Goal: Share content: Share content

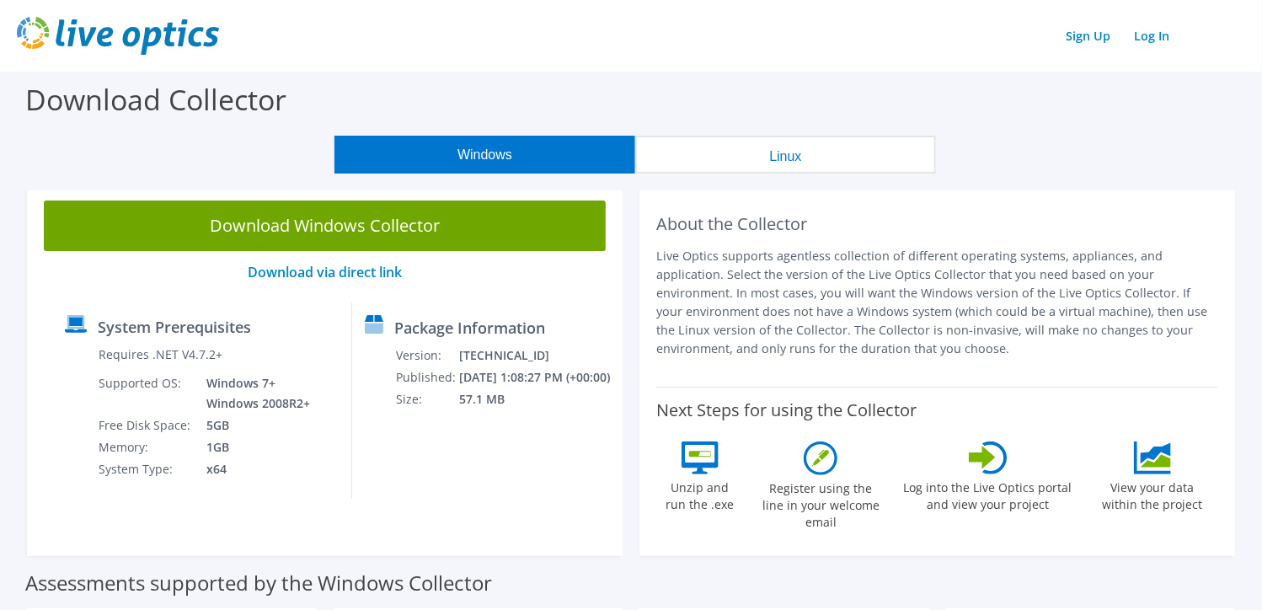
click at [118, 24] on img at bounding box center [118, 36] width 202 height 38
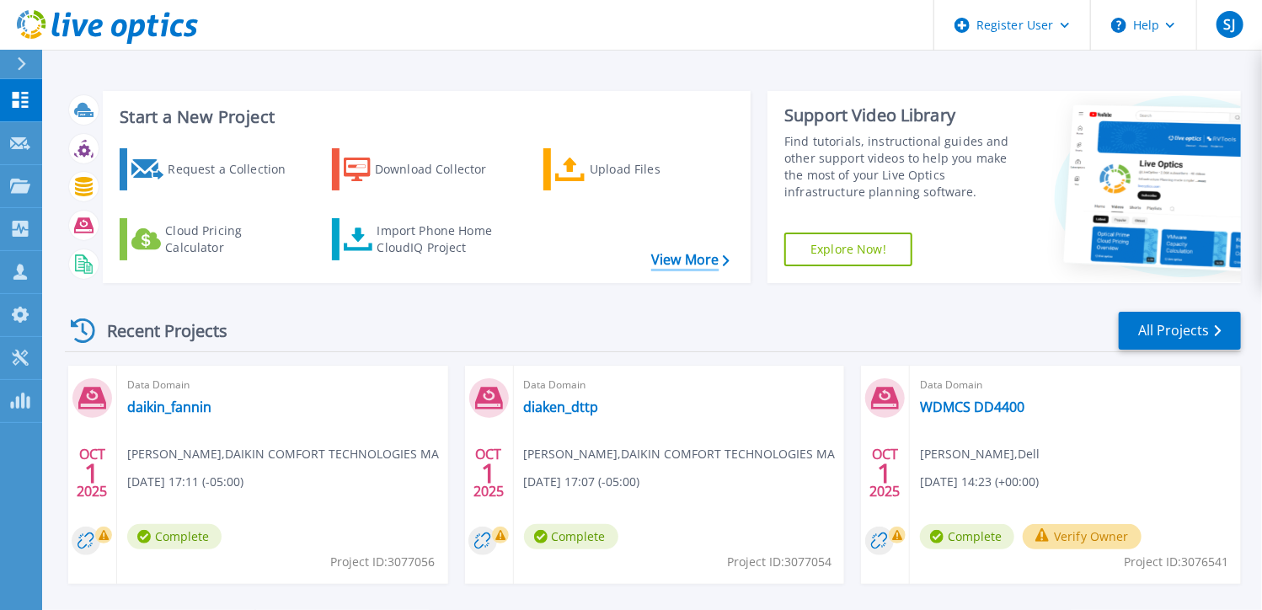
click at [669, 255] on link "View More" at bounding box center [690, 260] width 78 height 16
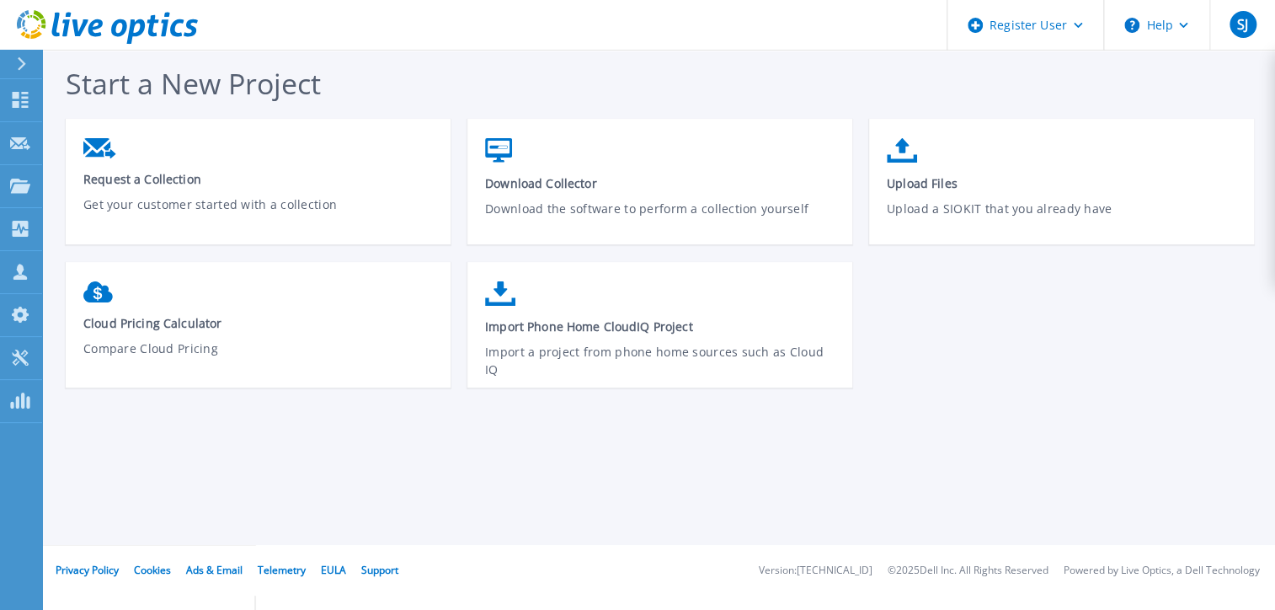
click at [13, 70] on button at bounding box center [21, 64] width 42 height 29
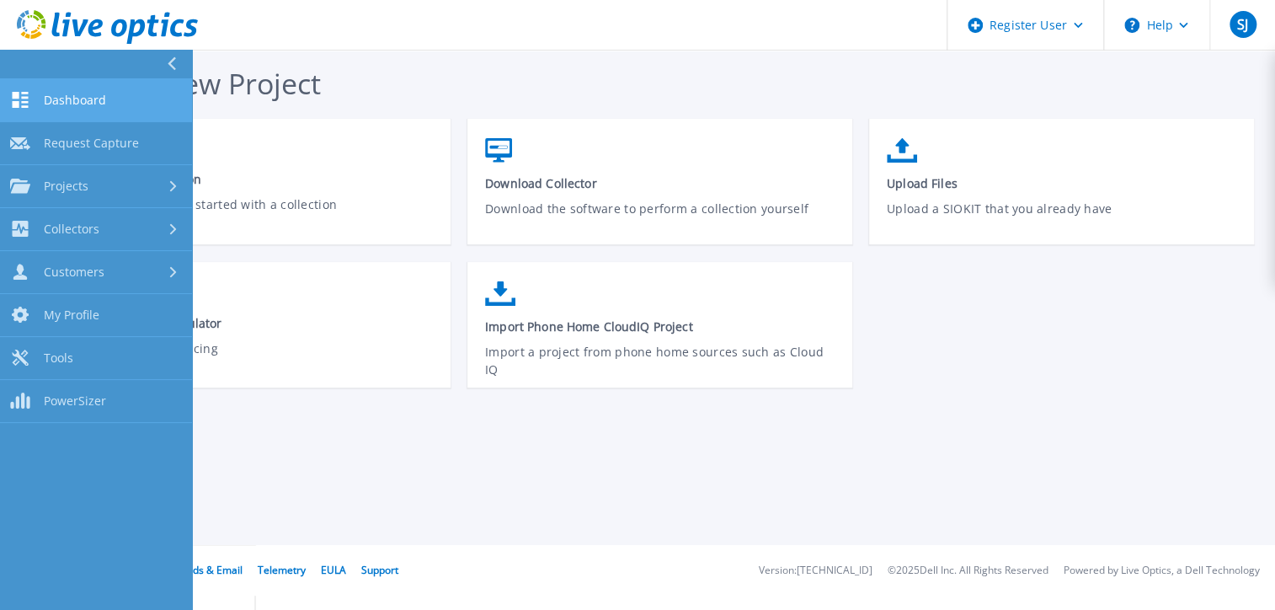
click at [101, 104] on span "Dashboard" at bounding box center [75, 100] width 62 height 15
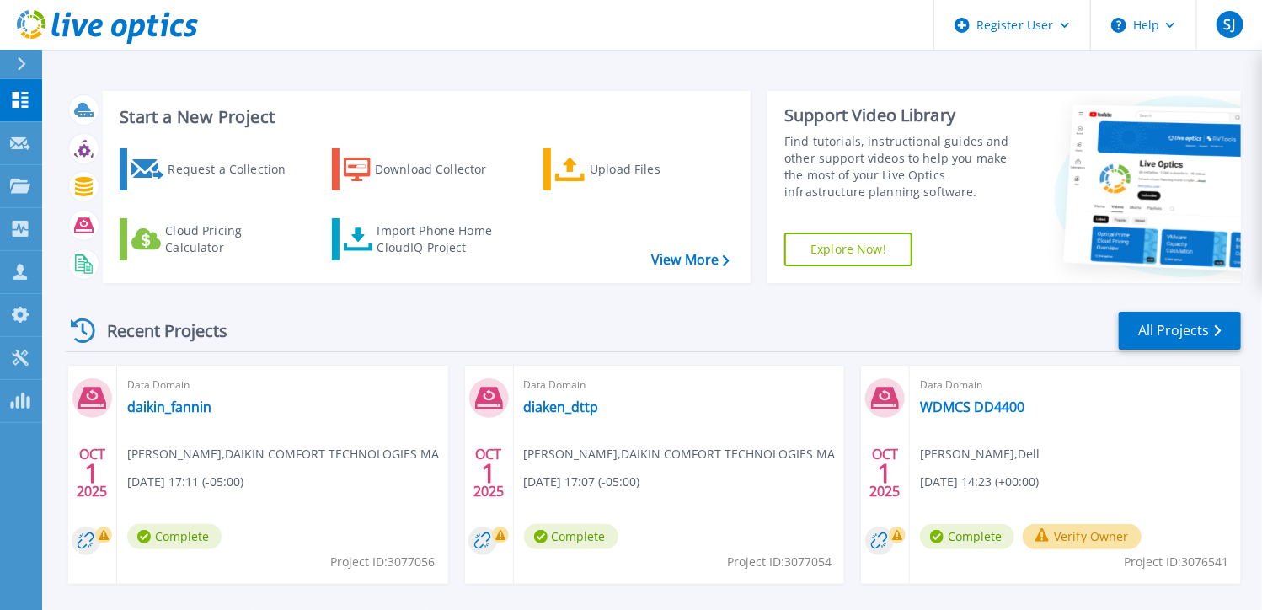
click at [805, 341] on div "Recent Projects All Projects" at bounding box center [653, 331] width 1176 height 42
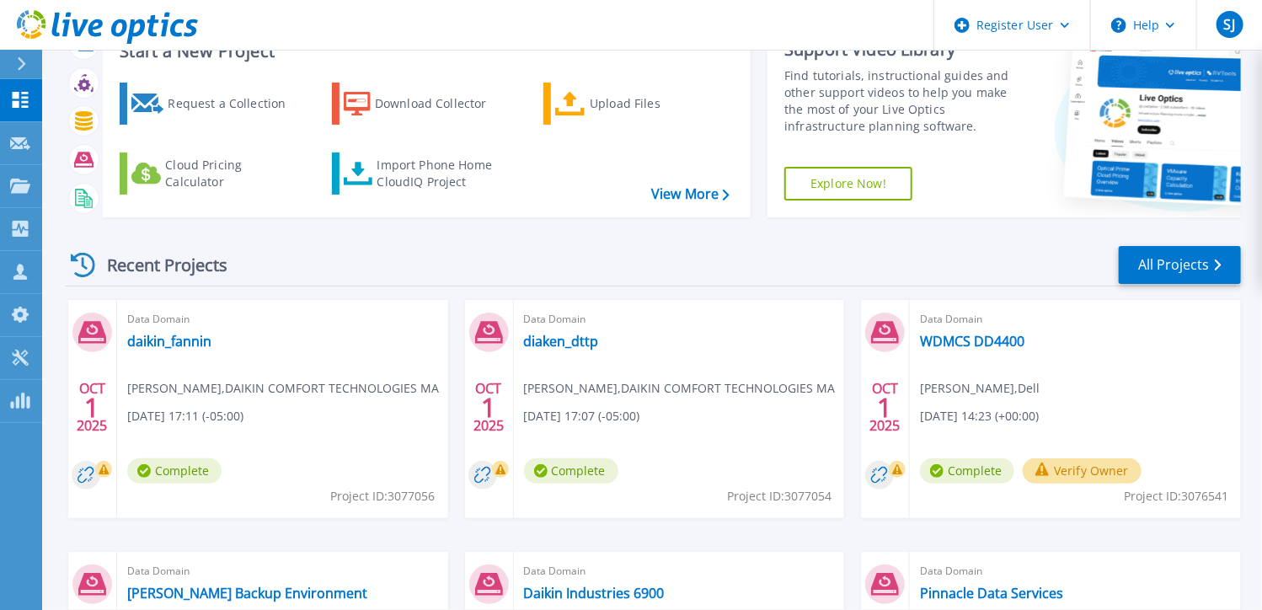
scroll to position [168, 0]
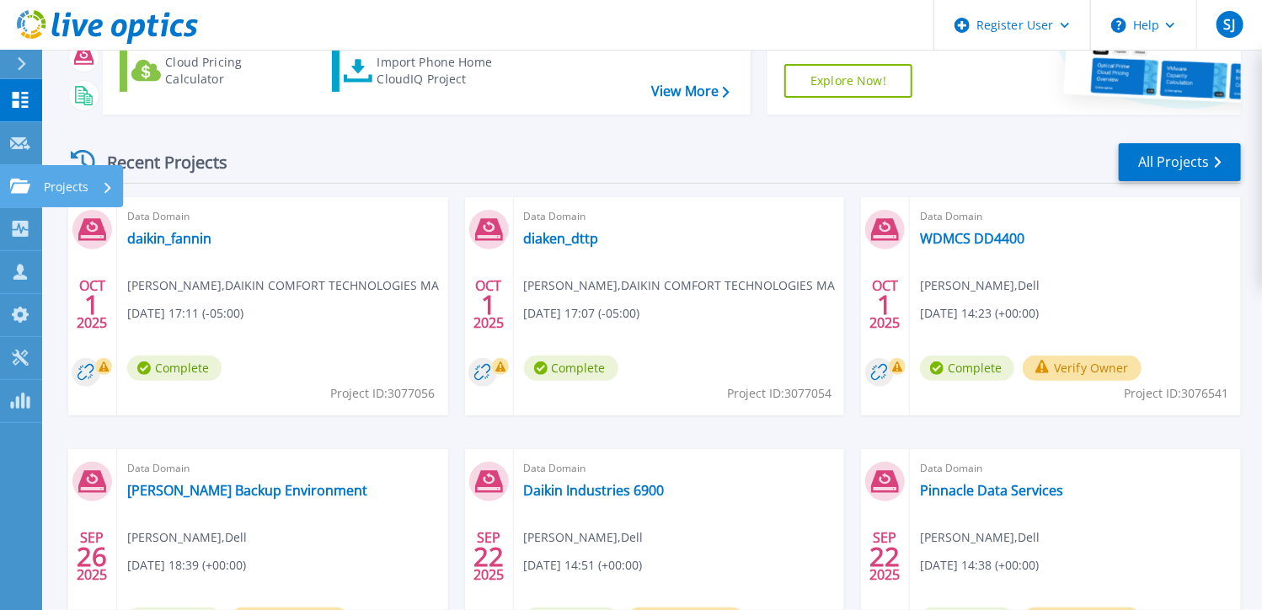
click at [15, 179] on div at bounding box center [20, 186] width 20 height 15
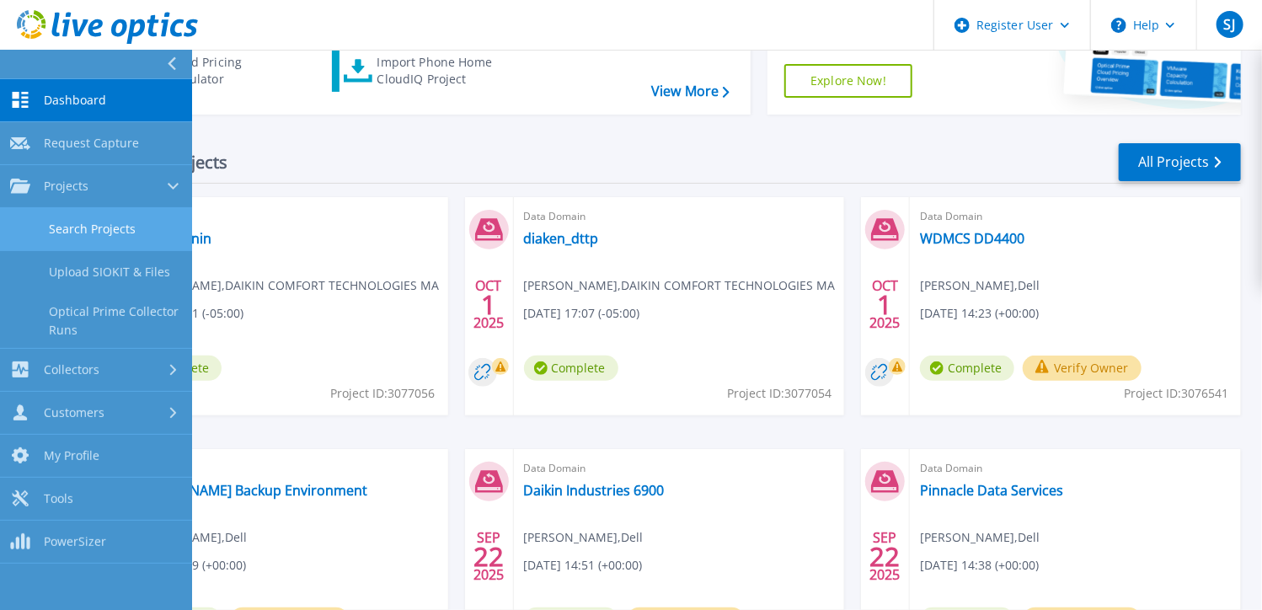
click at [111, 226] on link "Search Projects" at bounding box center [96, 229] width 192 height 43
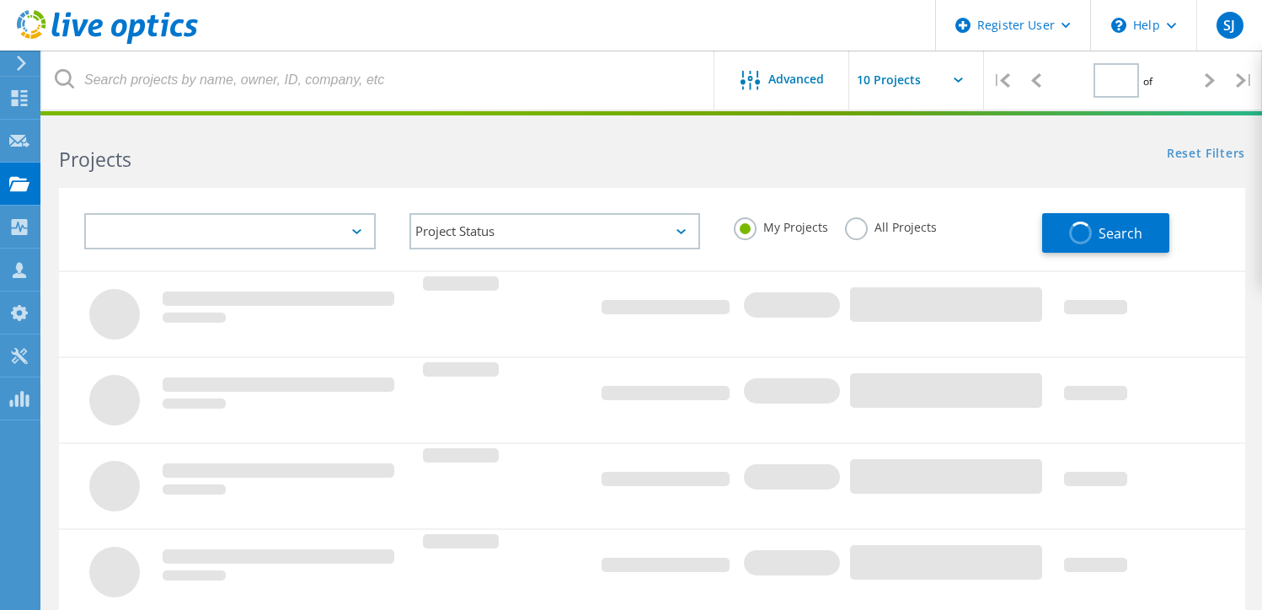
type input "1"
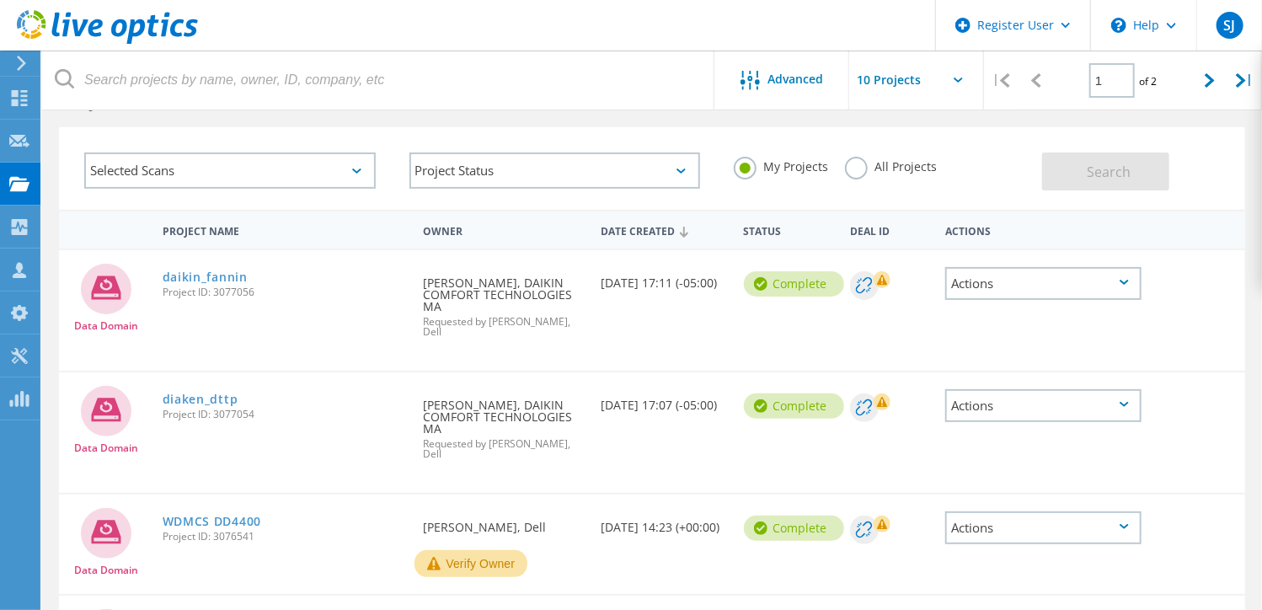
scroll to position [84, 0]
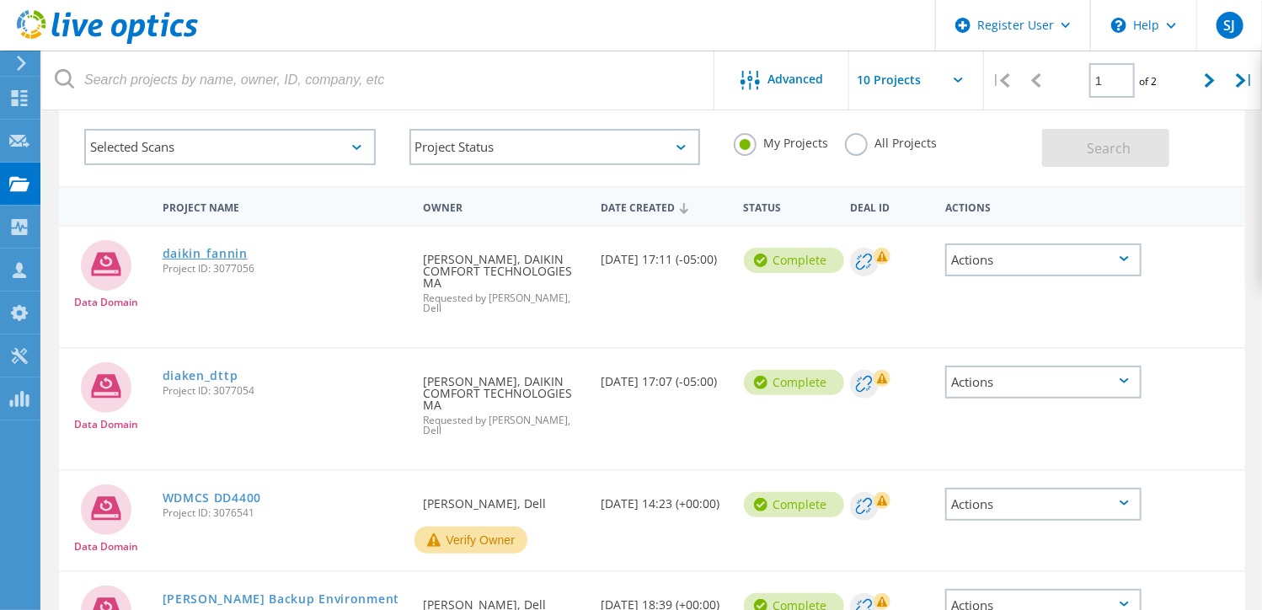
click at [223, 248] on link "daikin_fannin" at bounding box center [205, 254] width 85 height 12
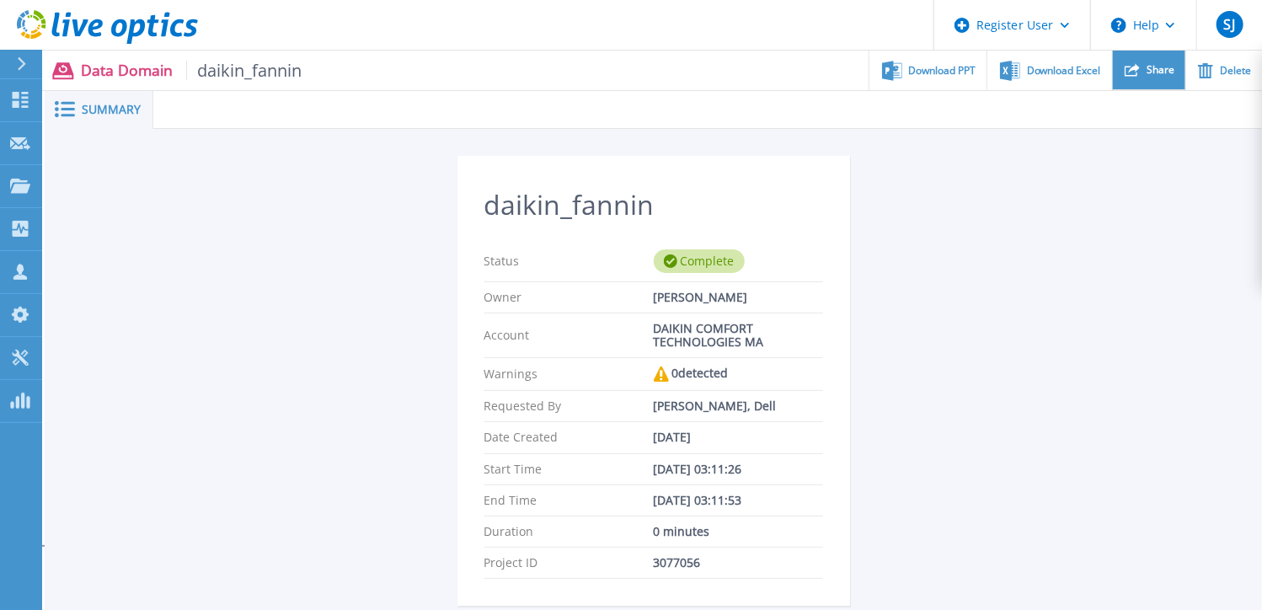
click at [1144, 56] on div "Share" at bounding box center [1149, 71] width 72 height 40
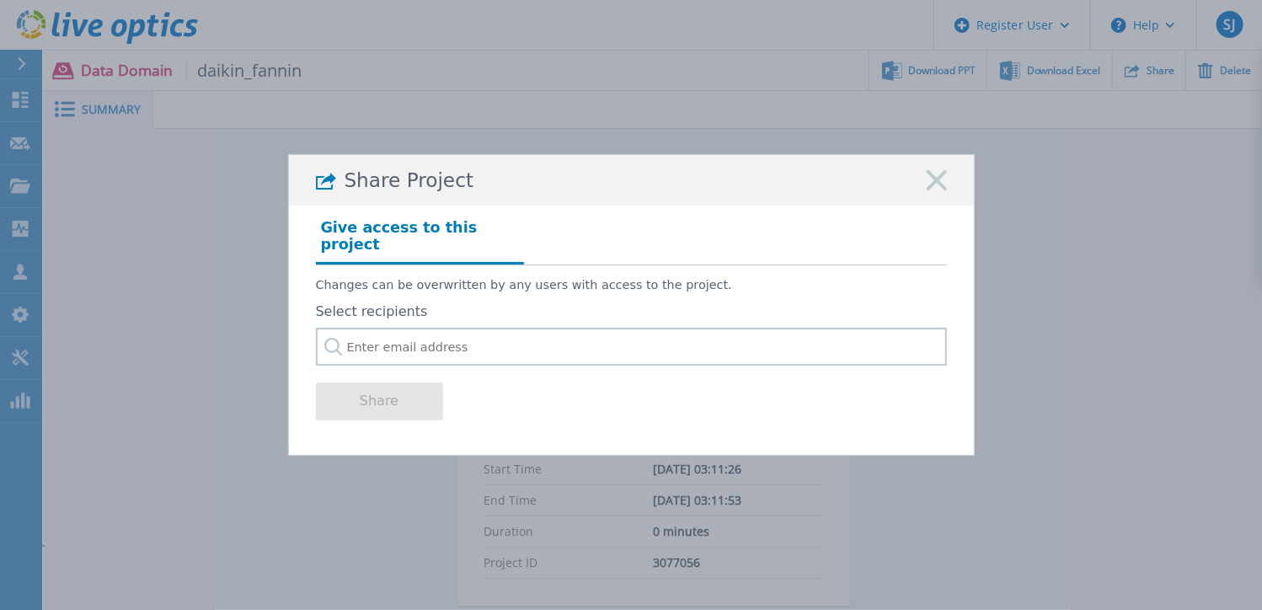
click at [922, 198] on div "Share Project" at bounding box center [631, 180] width 685 height 51
click at [942, 187] on icon at bounding box center [937, 180] width 20 height 20
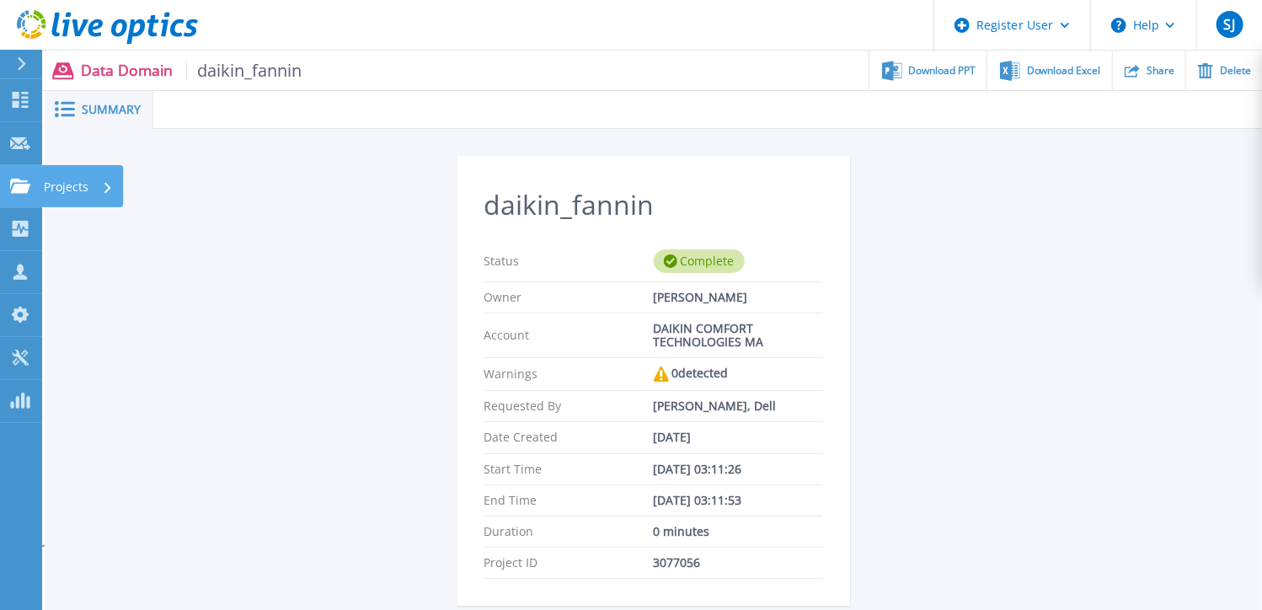
click at [9, 175] on link "Projects Projects" at bounding box center [21, 186] width 42 height 43
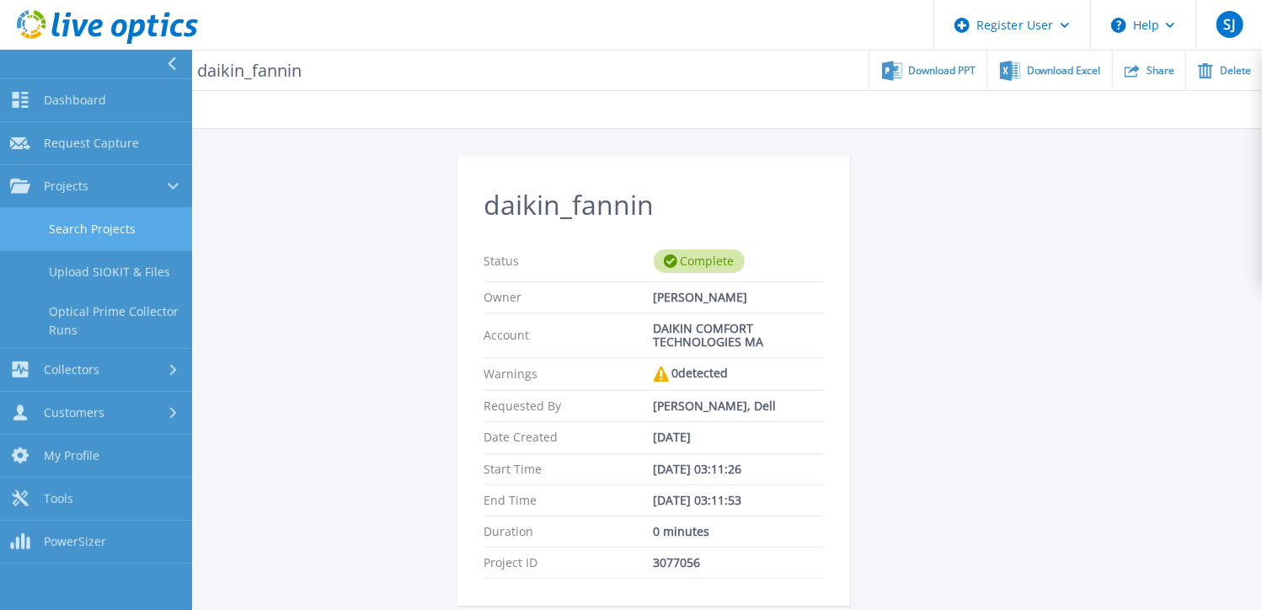
click at [118, 214] on link "Search Projects" at bounding box center [96, 229] width 192 height 43
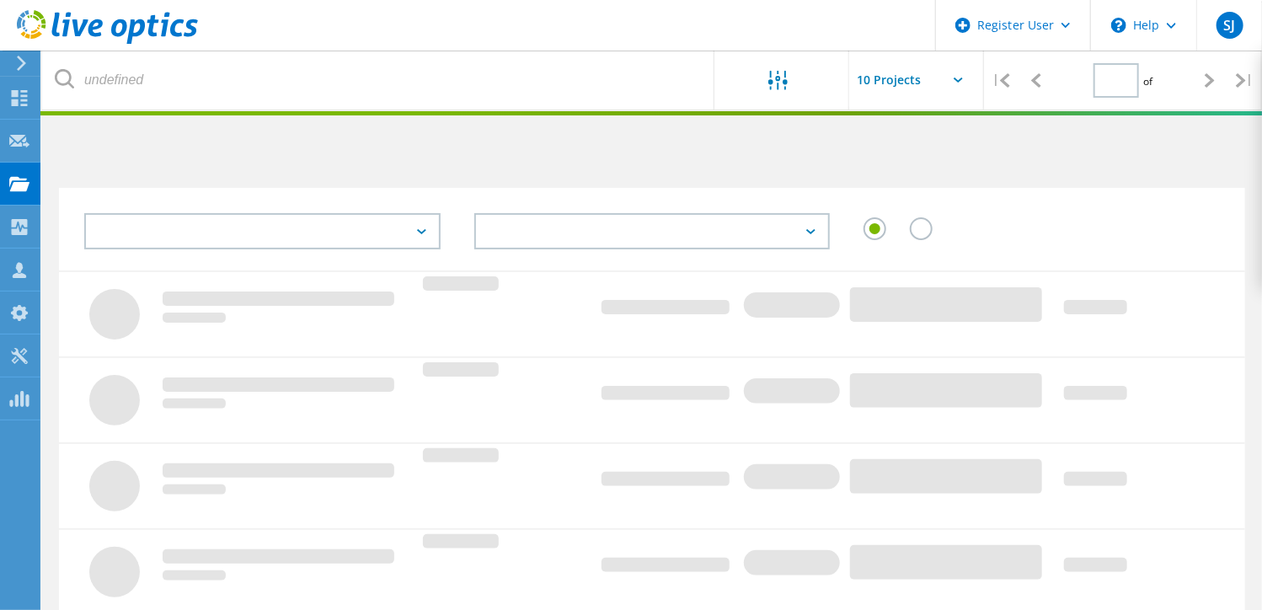
type input "1"
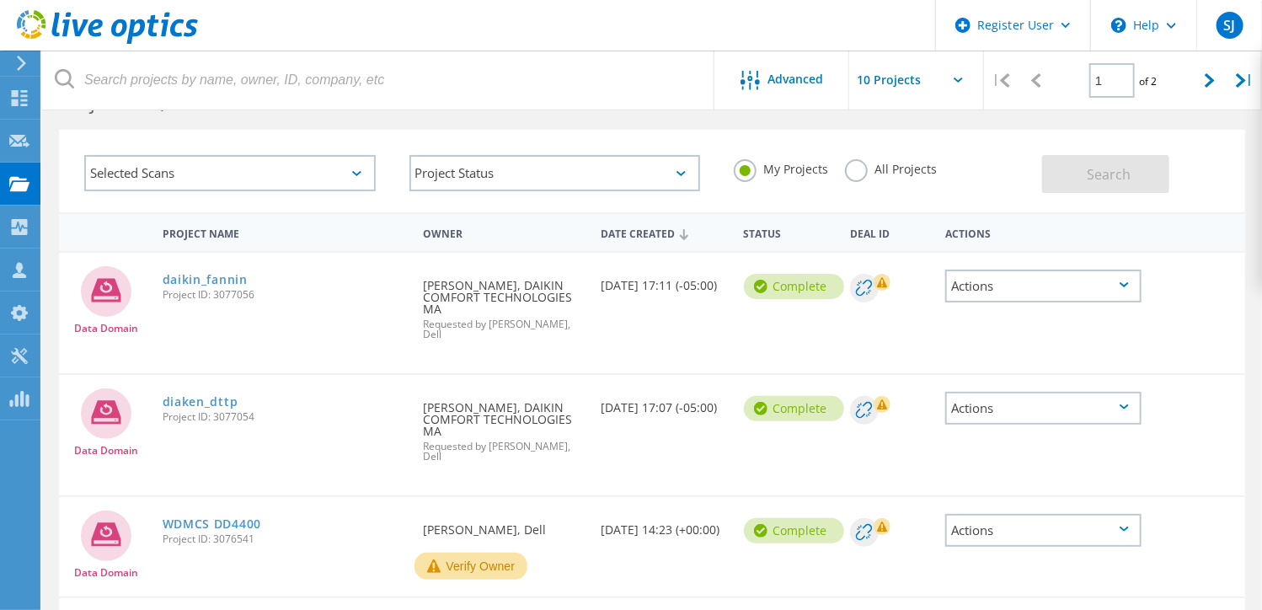
scroll to position [84, 0]
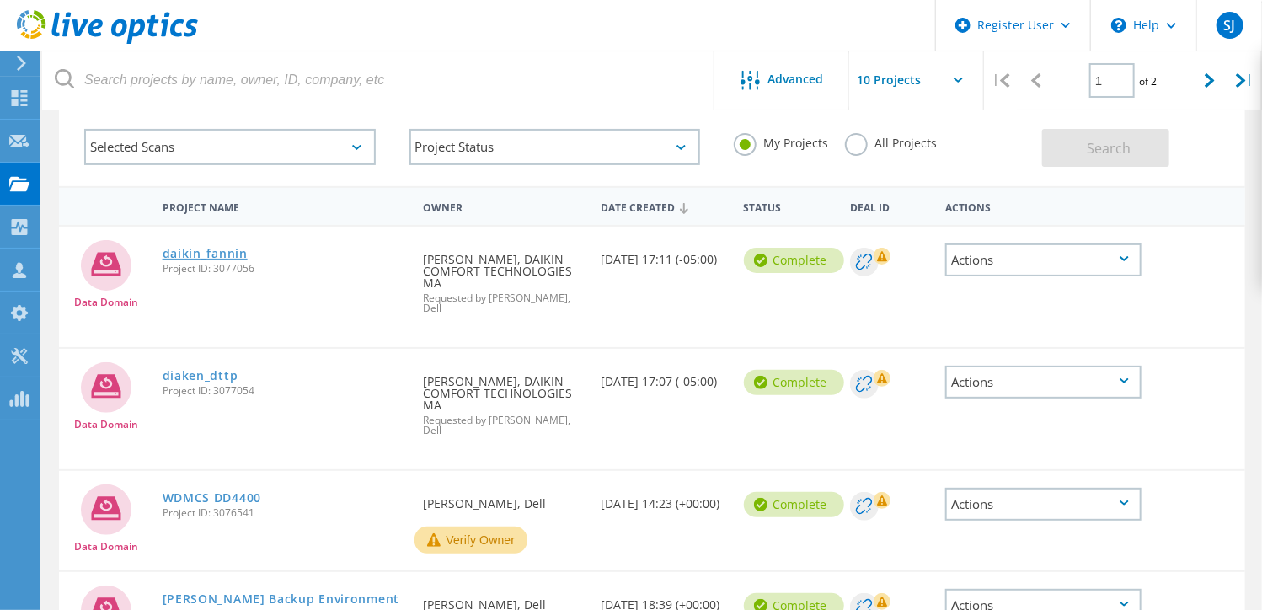
click at [226, 255] on link "daikin_fannin" at bounding box center [205, 254] width 85 height 12
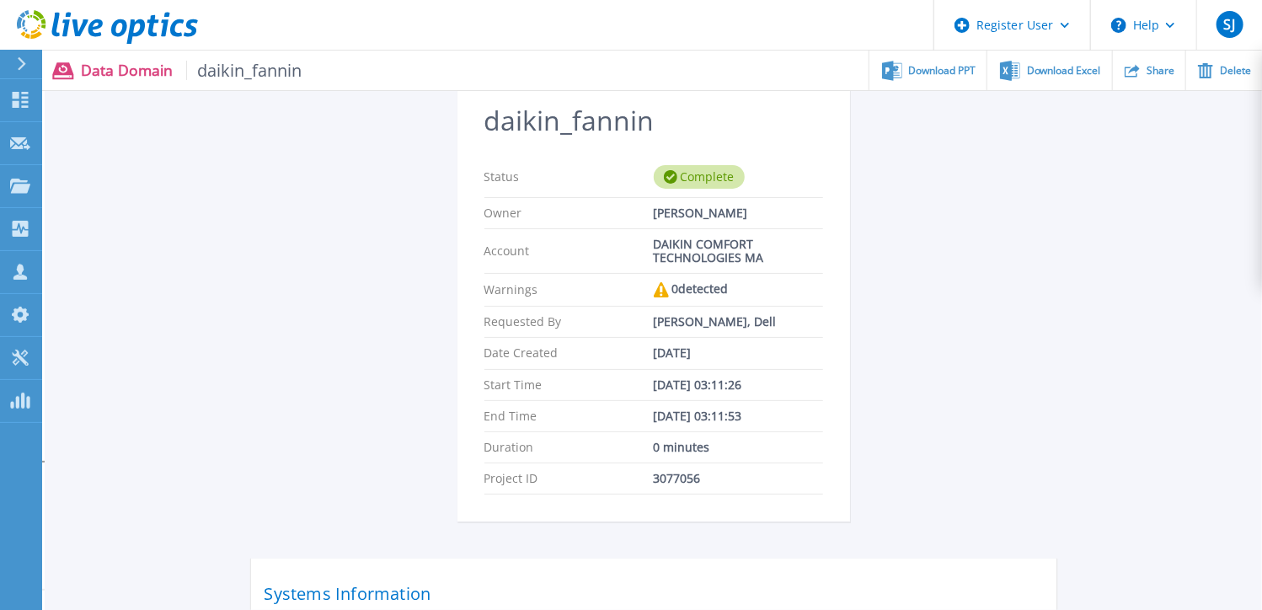
scroll to position [334, 0]
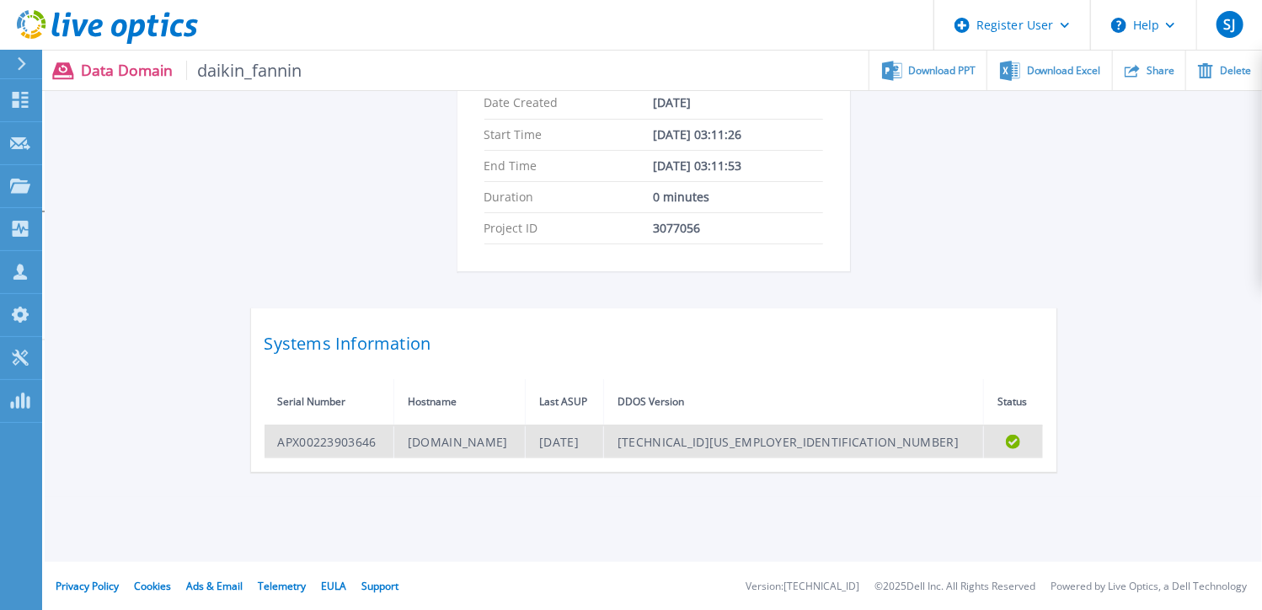
click at [519, 436] on td "prodvtl.goodmanmfg.com" at bounding box center [459, 441] width 131 height 33
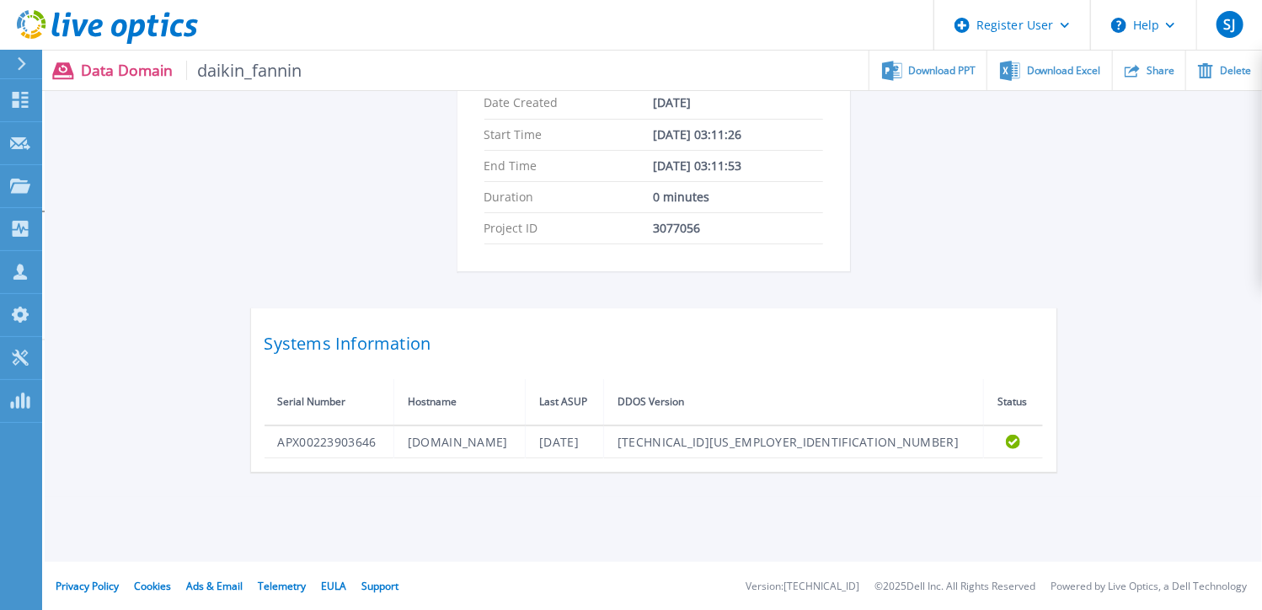
drag, startPoint x: 519, startPoint y: 436, endPoint x: 489, endPoint y: 339, distance: 100.7
click at [489, 339] on h2 "Systems Information" at bounding box center [654, 344] width 778 height 30
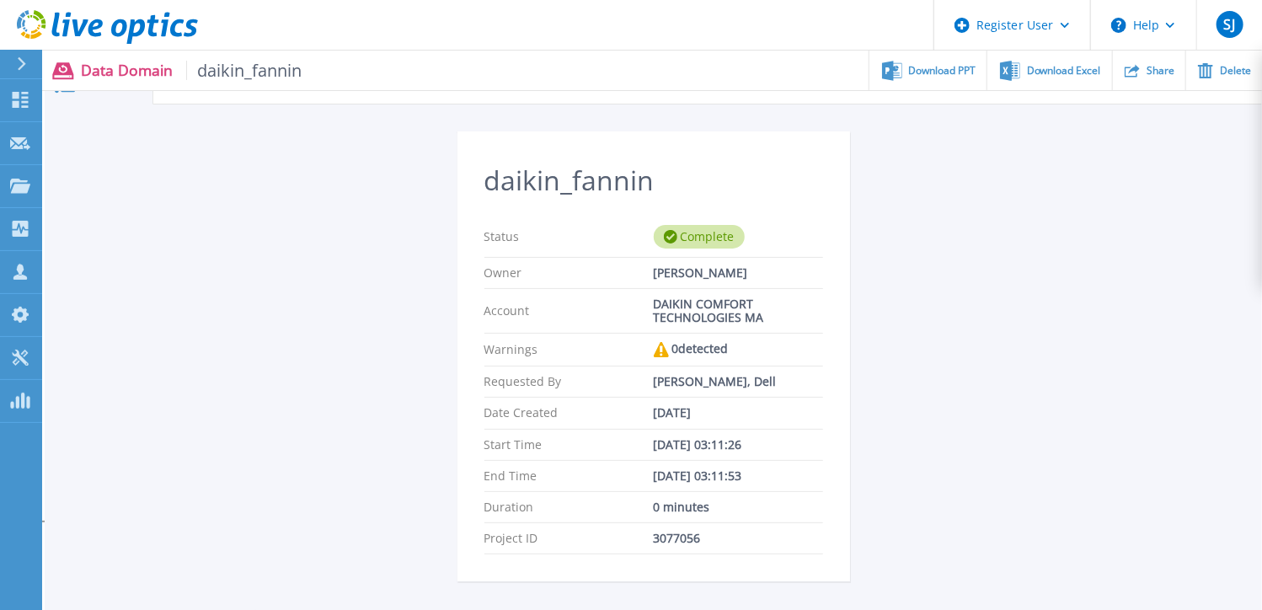
scroll to position [0, 0]
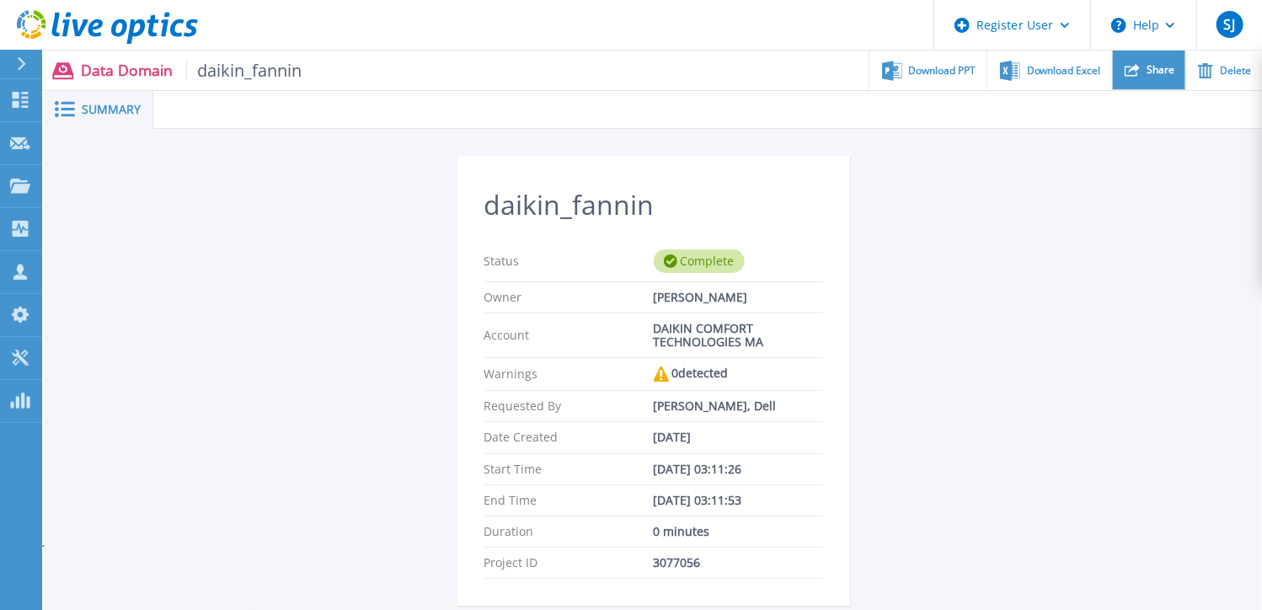
click at [1174, 67] on span "Share" at bounding box center [1160, 70] width 28 height 10
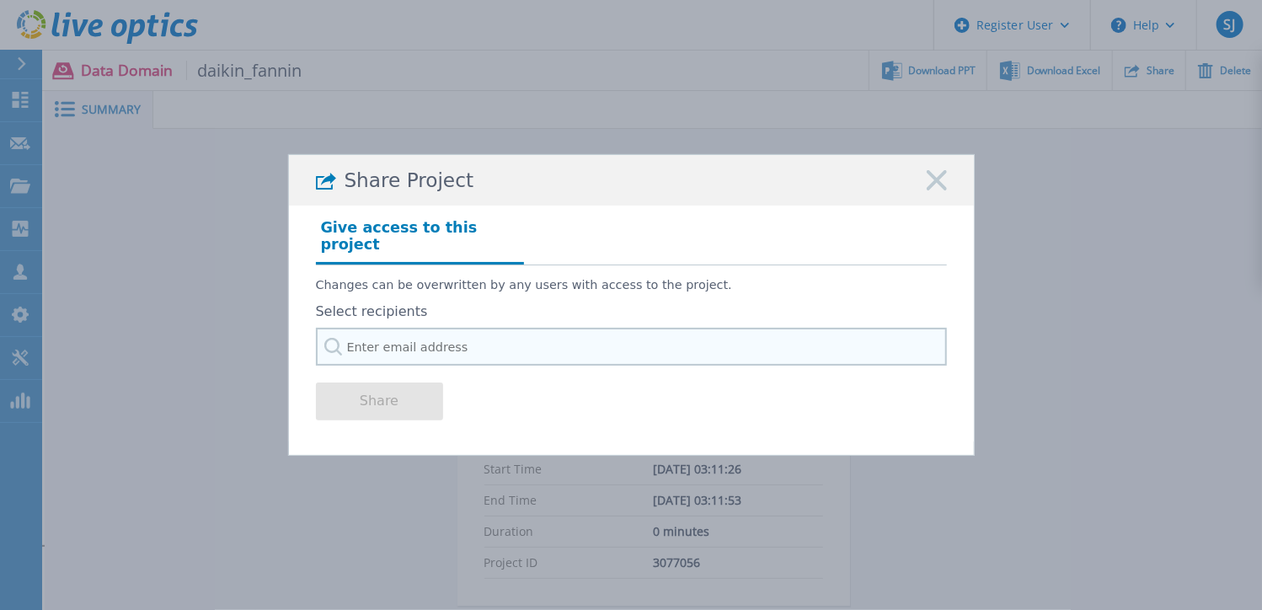
click at [382, 339] on input "text" at bounding box center [631, 347] width 631 height 38
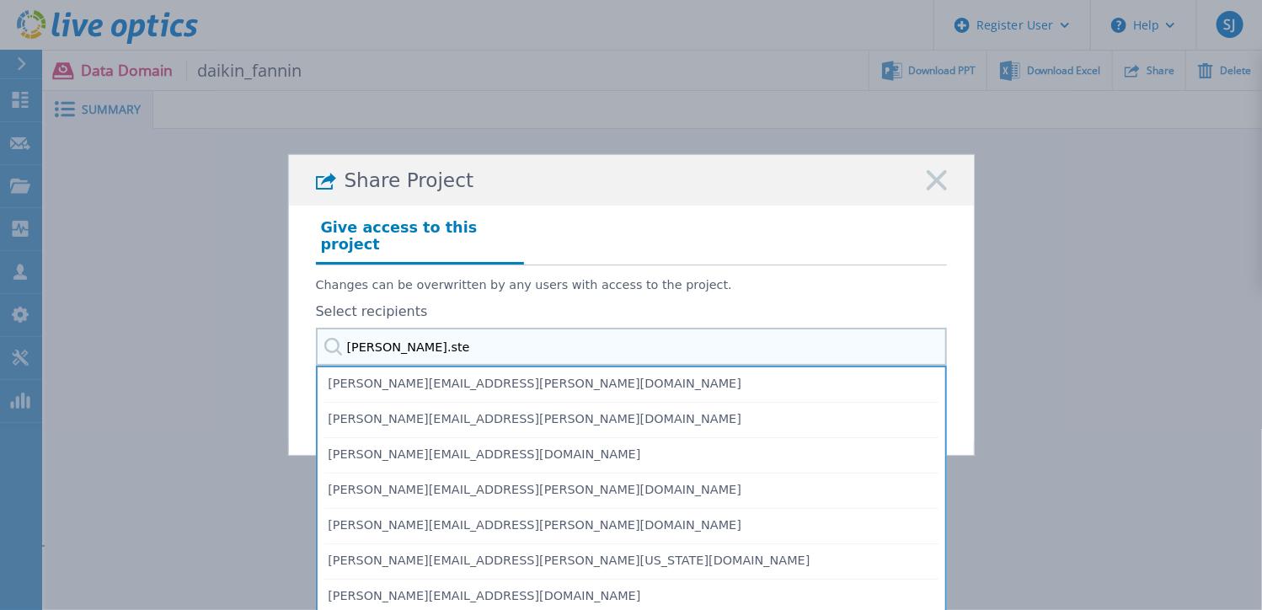
type input "David.stea"
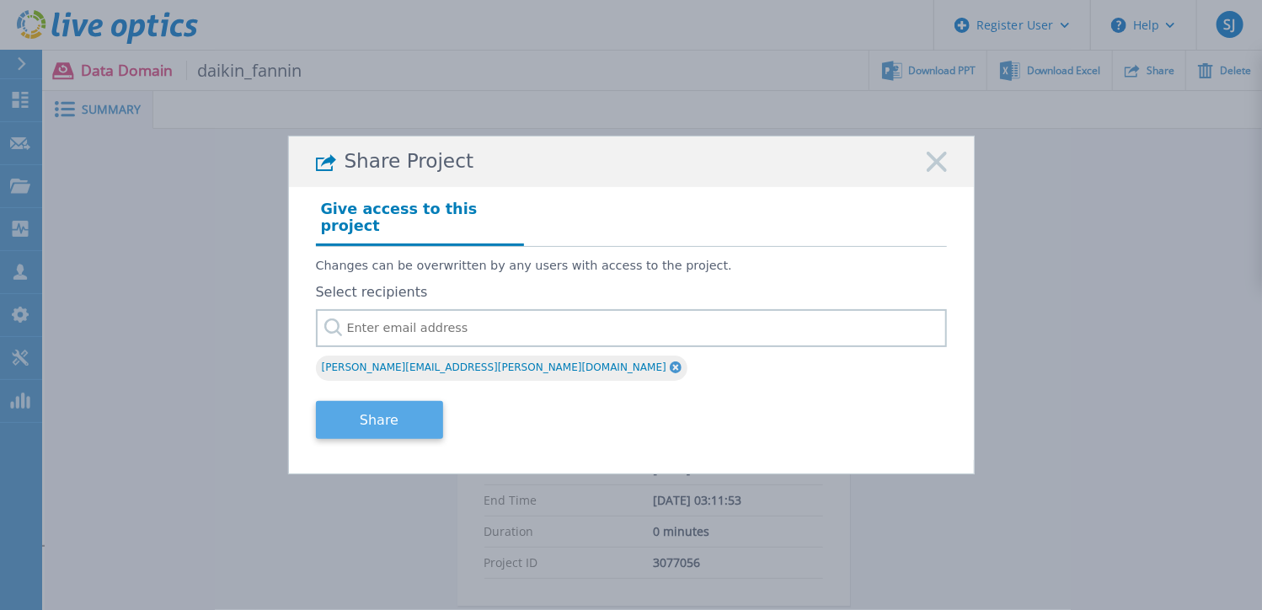
click at [430, 415] on button "Share" at bounding box center [379, 420] width 127 height 38
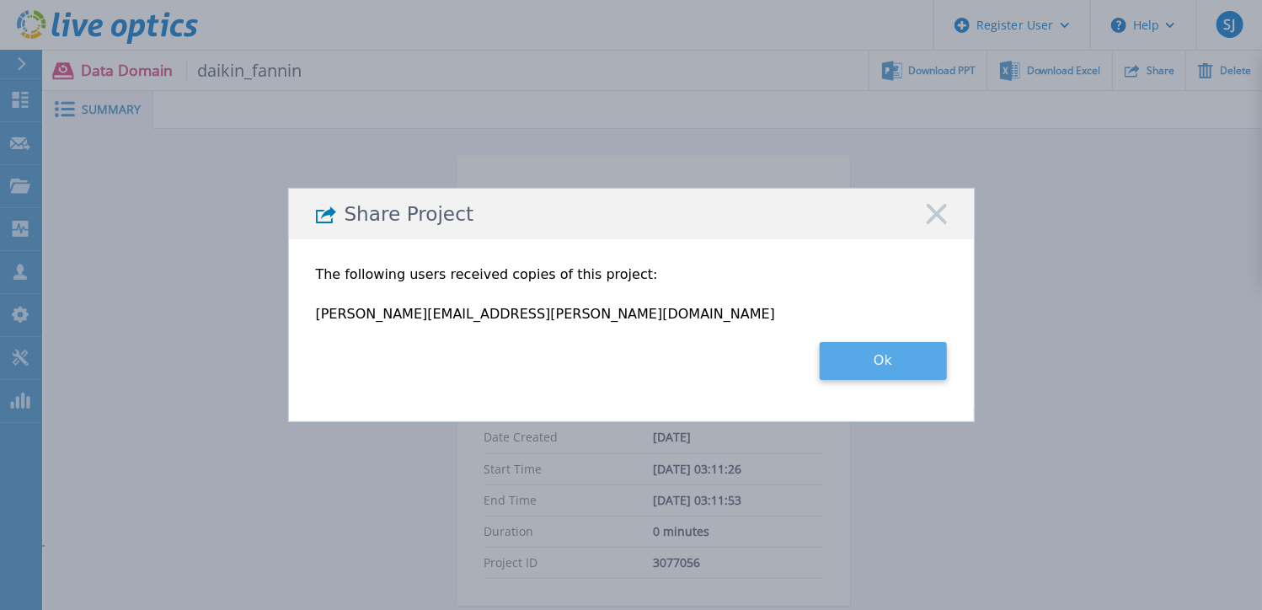
click at [943, 370] on button "Ok" at bounding box center [883, 361] width 127 height 38
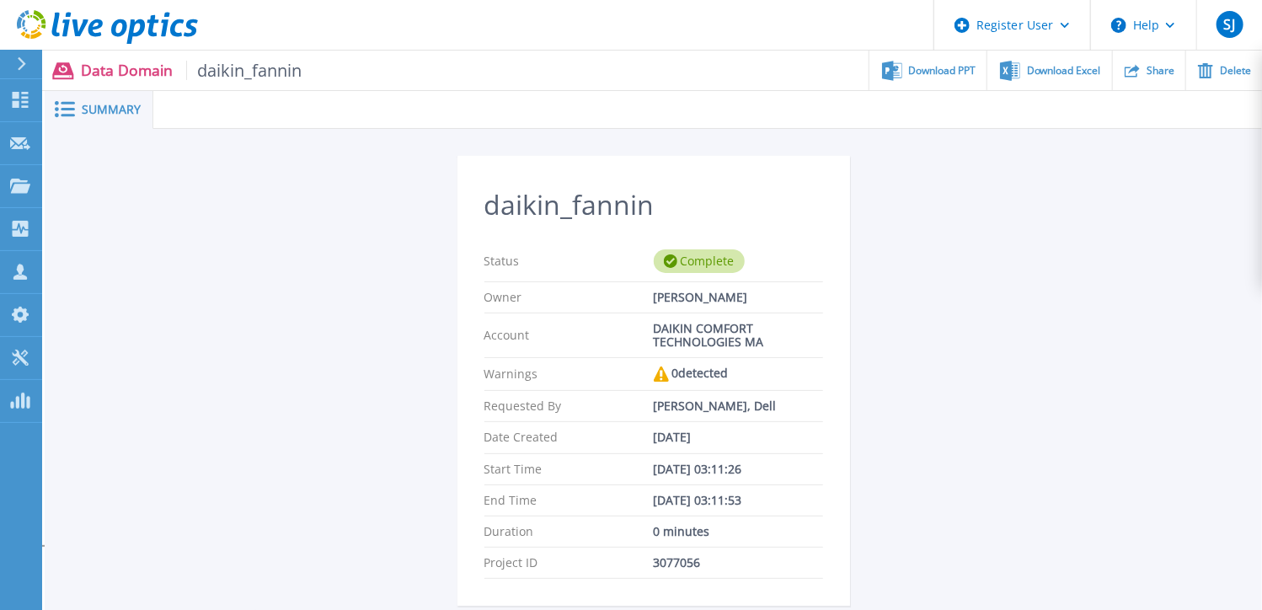
click at [98, 107] on span "Summary" at bounding box center [111, 110] width 59 height 12
click at [40, 178] on link "Projects Projects" at bounding box center [21, 186] width 42 height 43
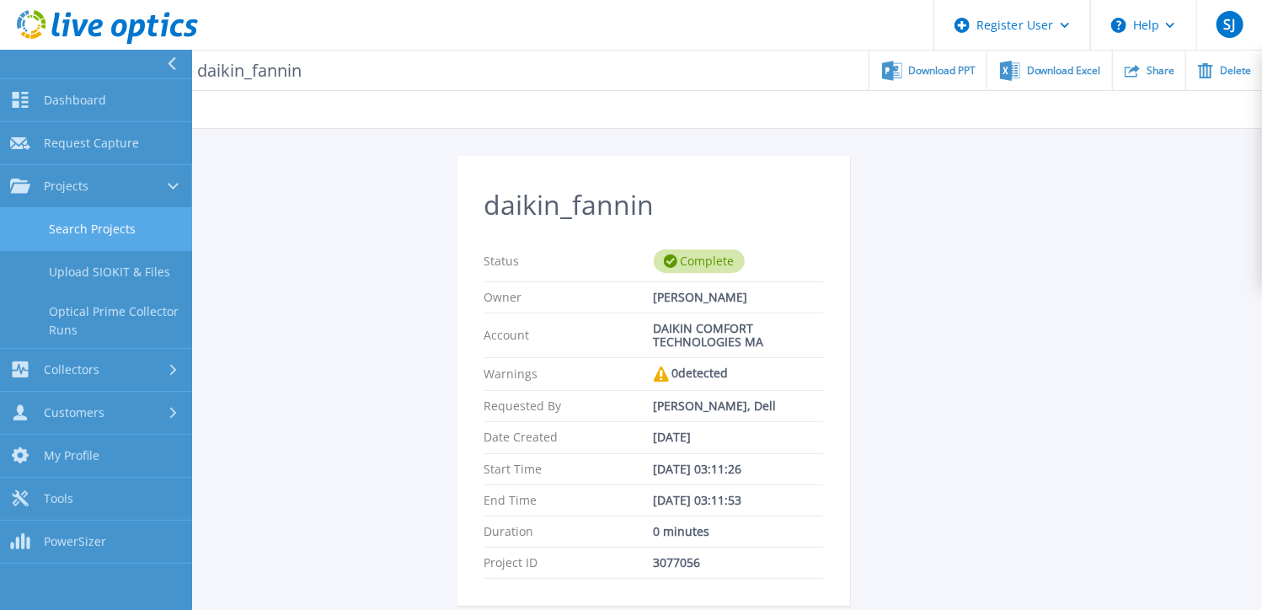
drag, startPoint x: 88, startPoint y: 184, endPoint x: 93, endPoint y: 223, distance: 39.1
click at [93, 222] on div "Dashboard Dashboard Request Capture Request Capture Projects Projects Search Pr…" at bounding box center [96, 321] width 192 height 484
click at [93, 223] on link "Search Projects" at bounding box center [96, 229] width 192 height 43
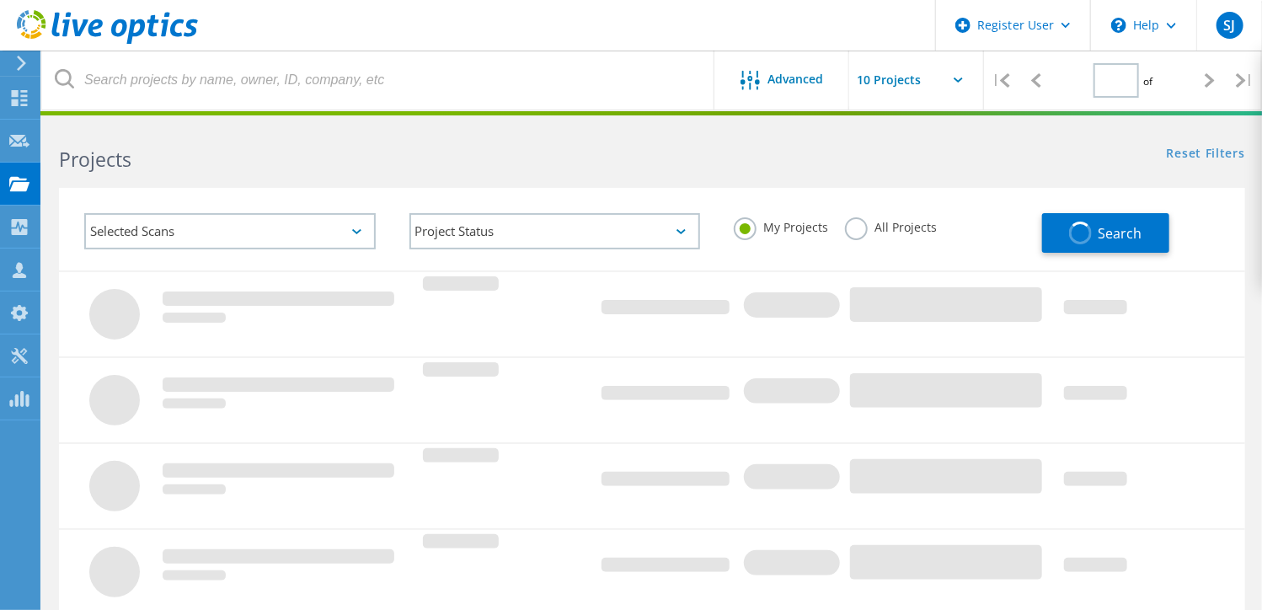
type input "1"
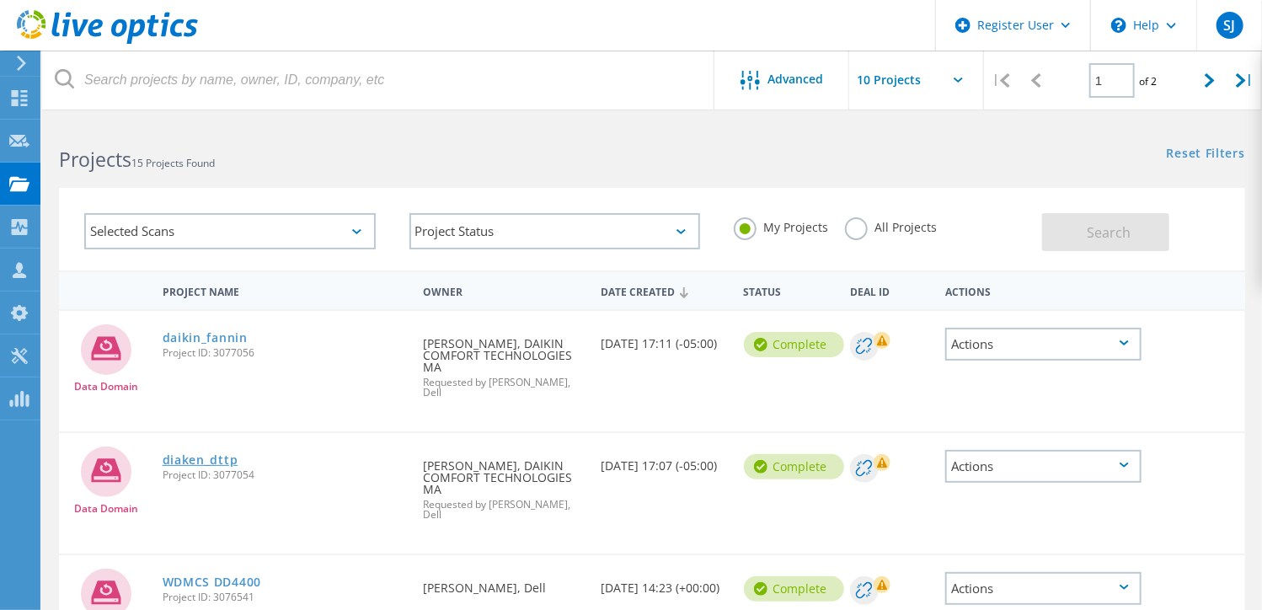
click at [199, 454] on link "diaken_dttp" at bounding box center [201, 460] width 76 height 12
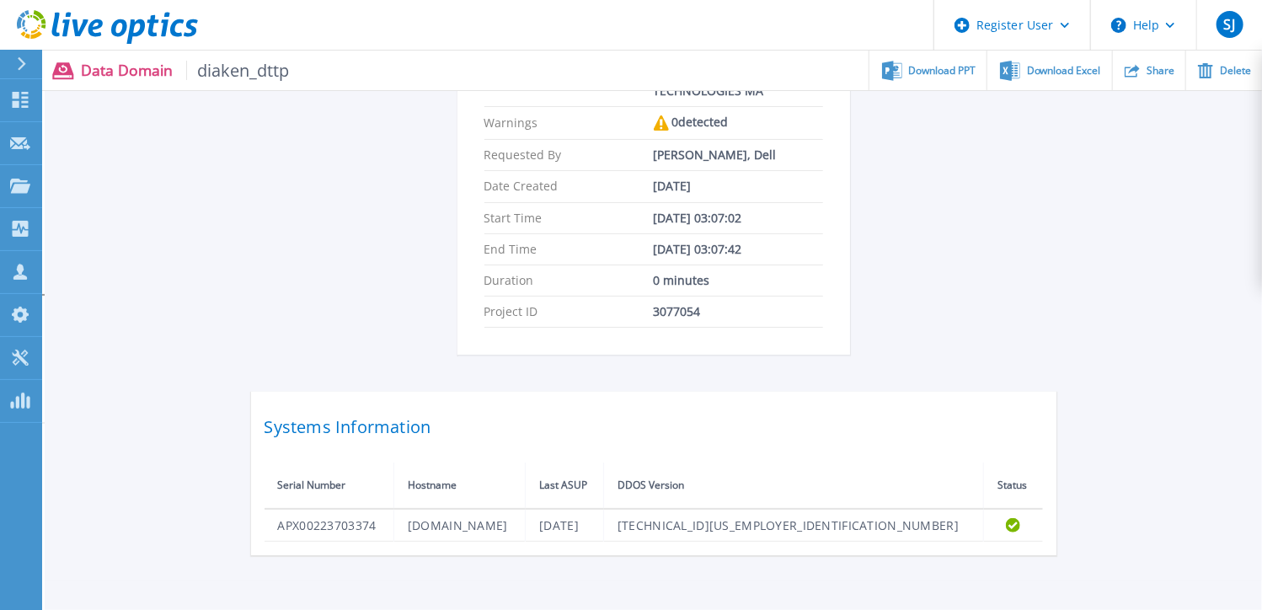
scroll to position [334, 0]
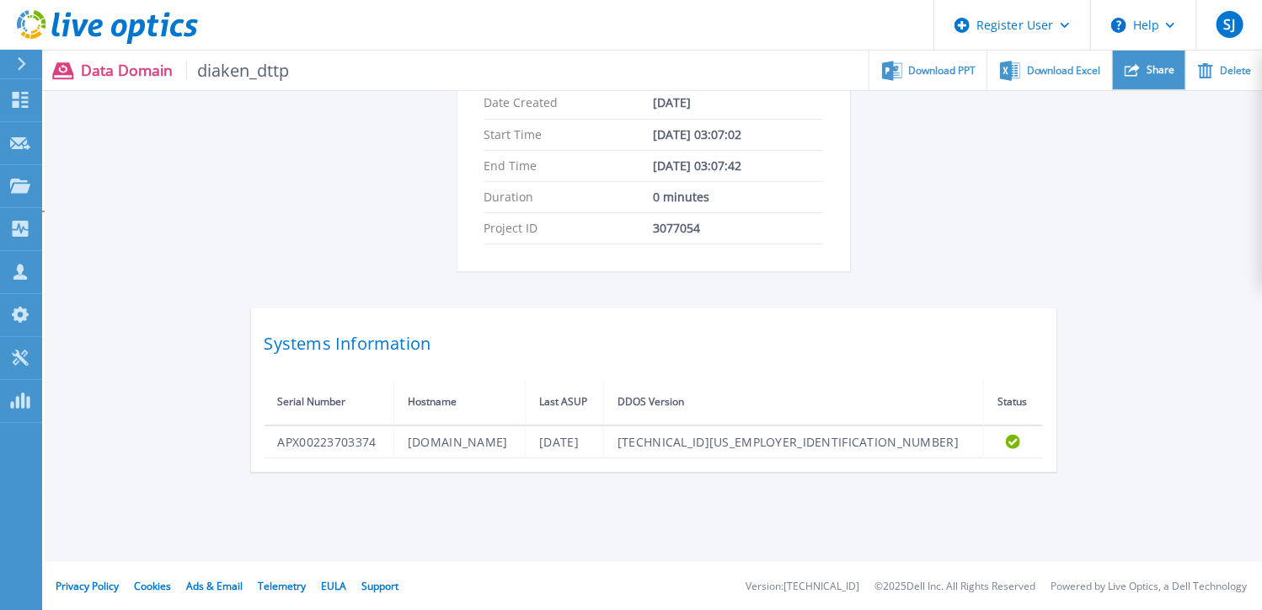
click at [1170, 65] on span "Share" at bounding box center [1160, 70] width 28 height 10
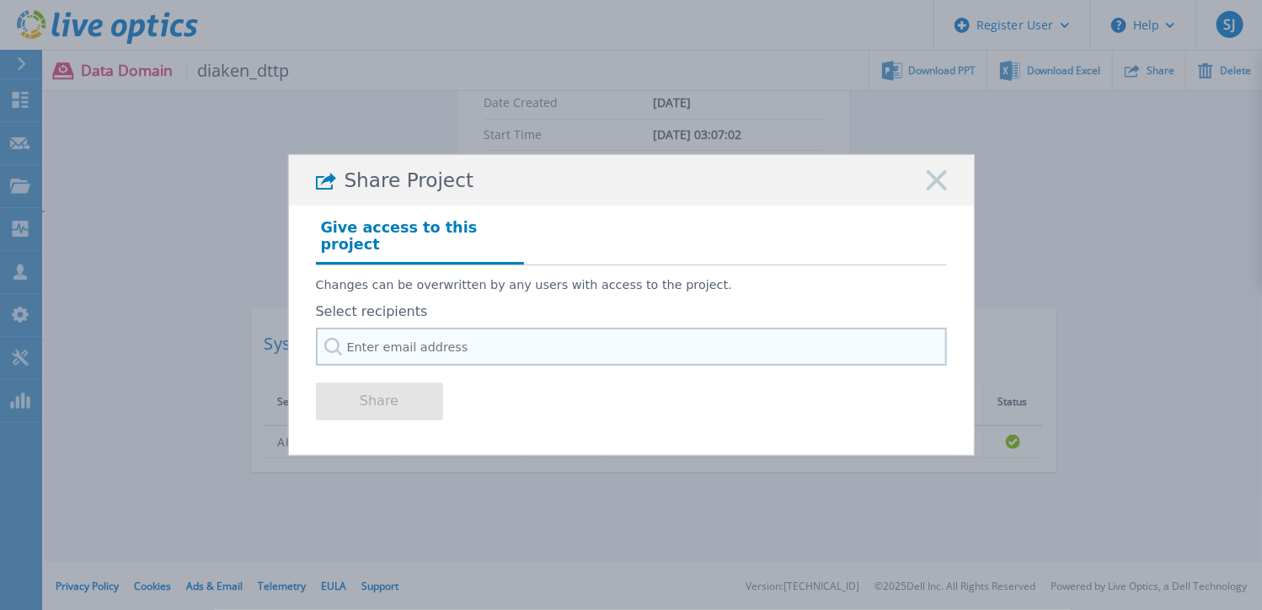
click at [388, 341] on input "text" at bounding box center [631, 347] width 631 height 38
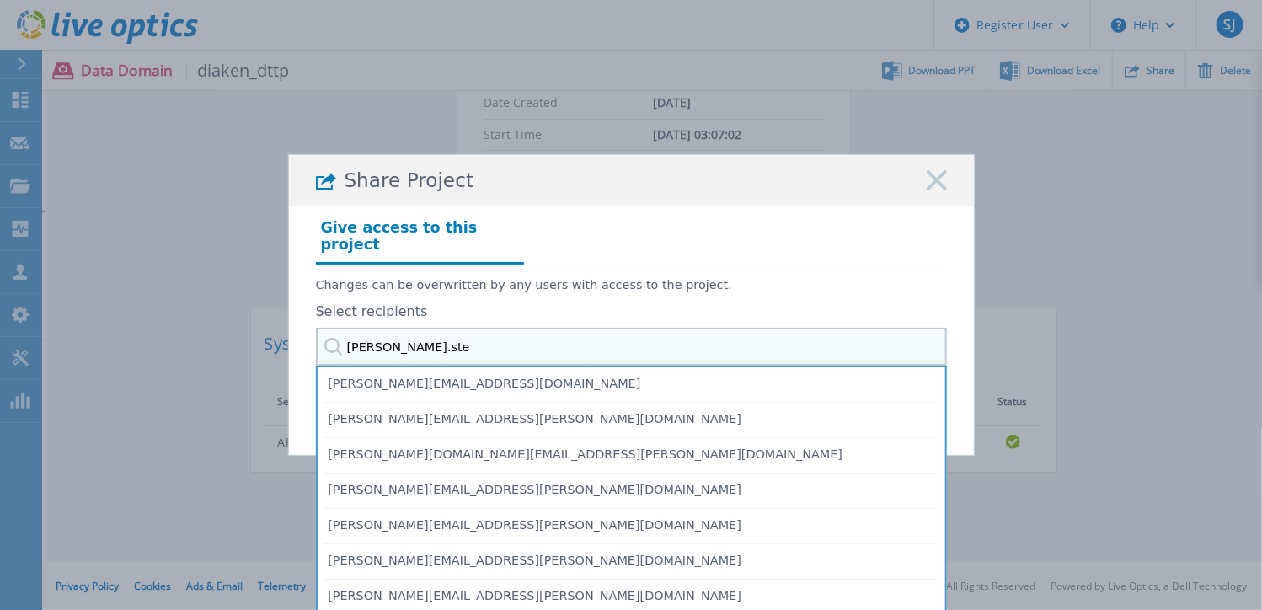
type input "david.stea"
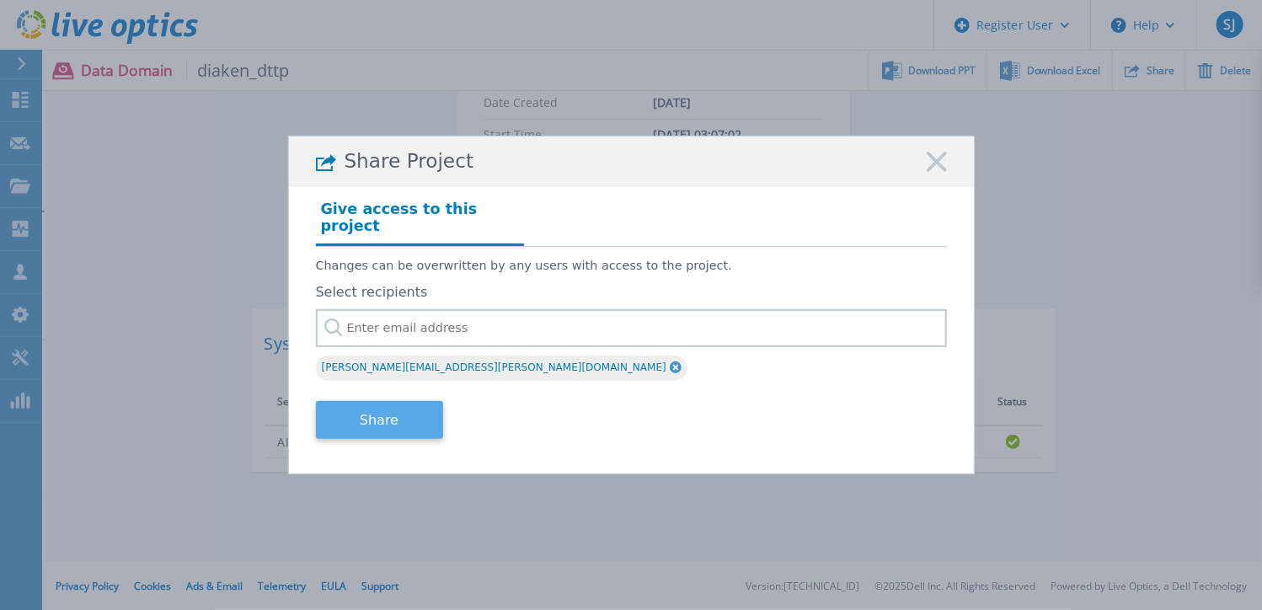
click at [380, 414] on button "Share" at bounding box center [379, 420] width 127 height 38
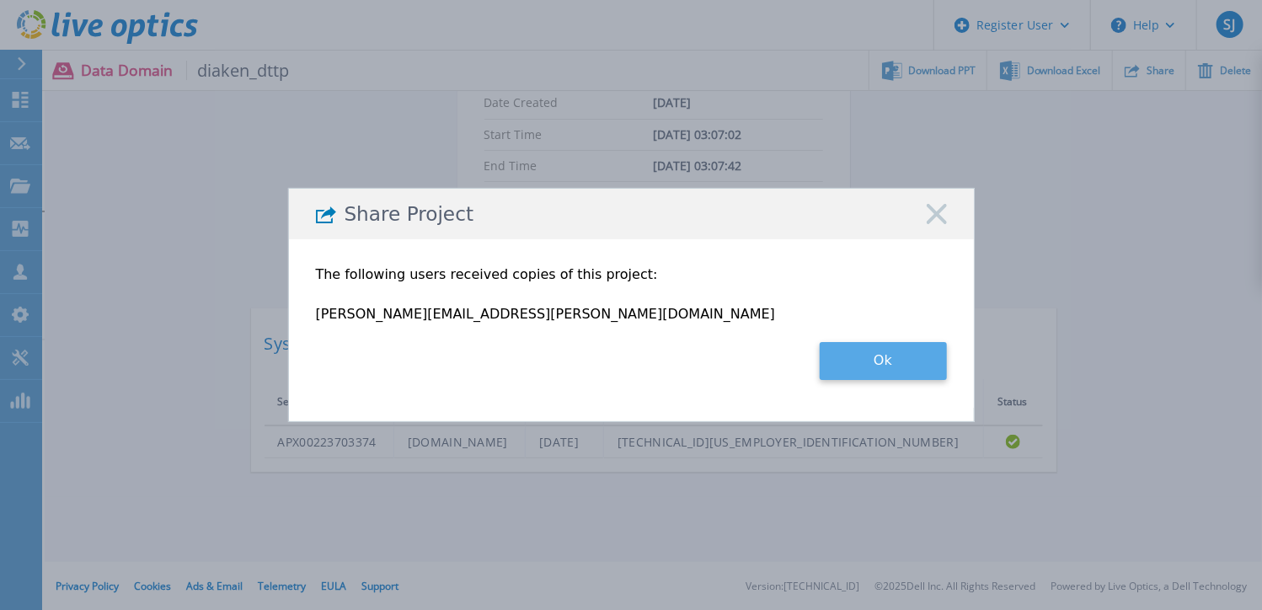
click at [917, 361] on button "Ok" at bounding box center [883, 361] width 127 height 38
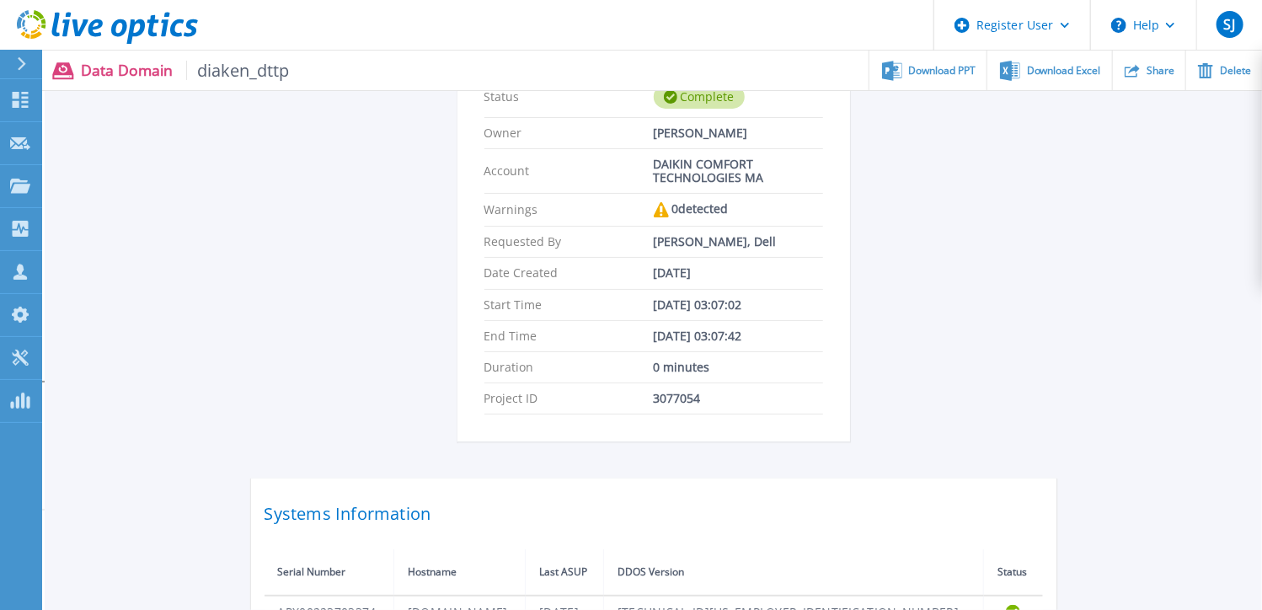
scroll to position [0, 0]
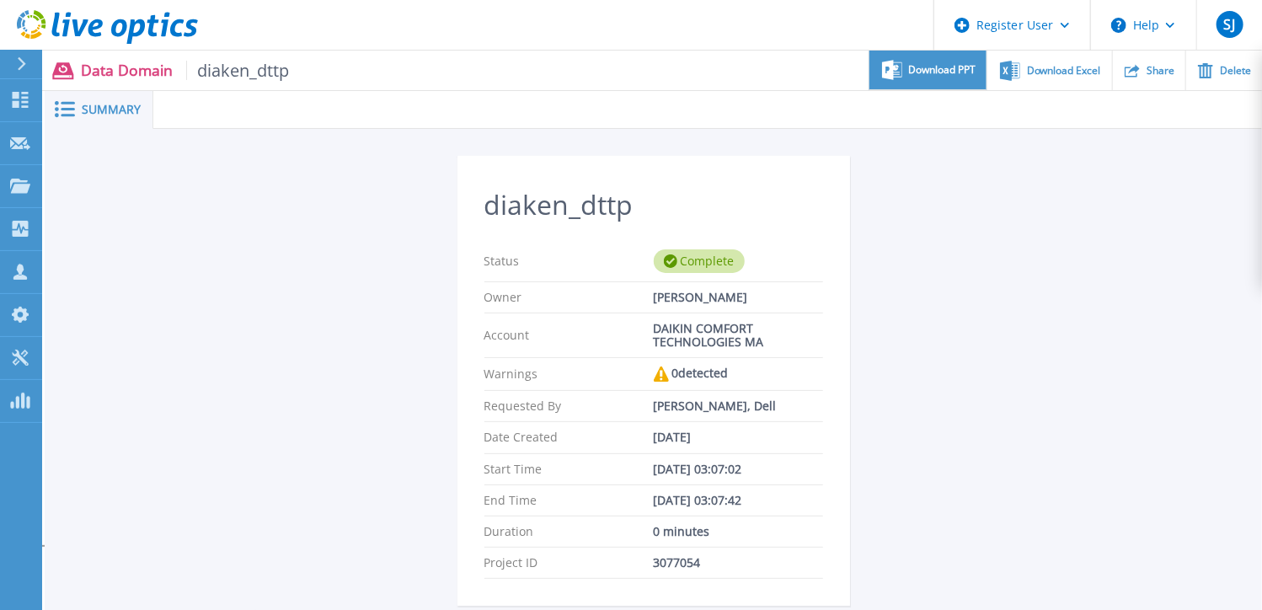
click at [942, 73] on span "Download PPT" at bounding box center [942, 70] width 67 height 10
